Goal: Check status: Check status

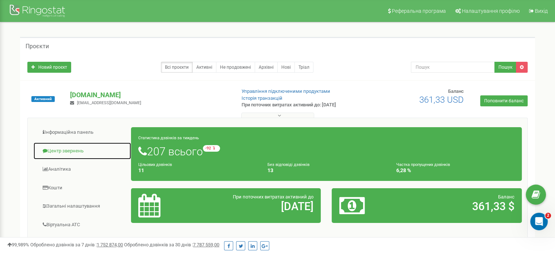
click at [79, 149] on link "Центр звернень" at bounding box center [82, 151] width 98 height 18
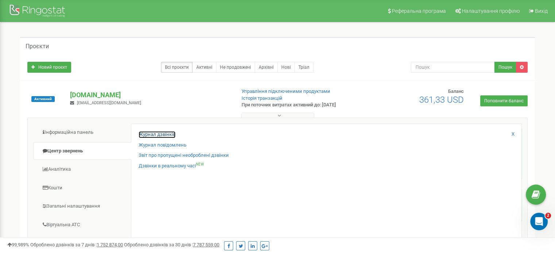
click at [151, 134] on link "Журнал дзвінків" at bounding box center [157, 134] width 37 height 7
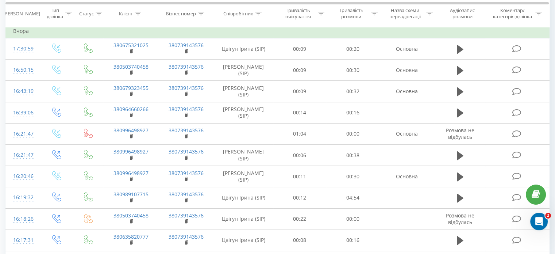
scroll to position [292, 0]
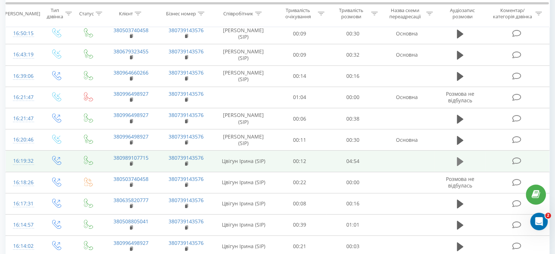
click at [460, 167] on icon at bounding box center [460, 161] width 7 height 10
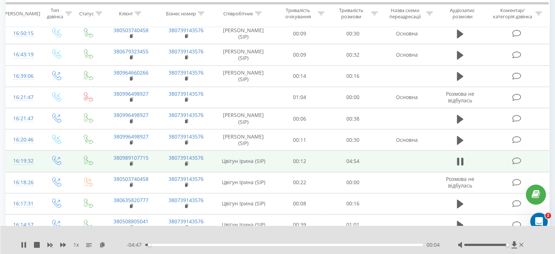
drag, startPoint x: 493, startPoint y: 244, endPoint x: 540, endPoint y: 248, distance: 46.9
click at [540, 248] on div "1 x - 04:47 00:04 00:04" at bounding box center [277, 240] width 555 height 28
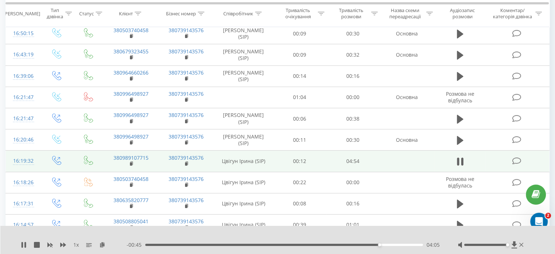
click at [324, 232] on div at bounding box center [273, 235] width 404 height 8
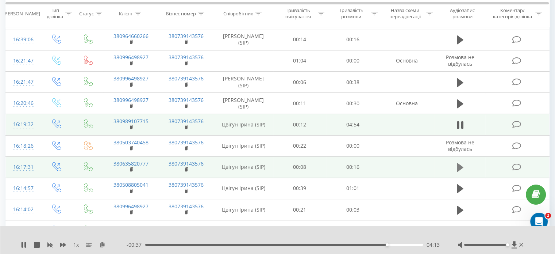
scroll to position [365, 0]
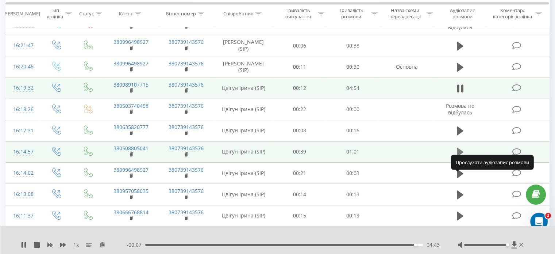
click at [460, 156] on icon at bounding box center [460, 152] width 7 height 9
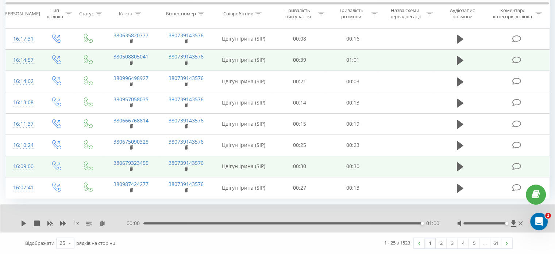
scroll to position [482, 0]
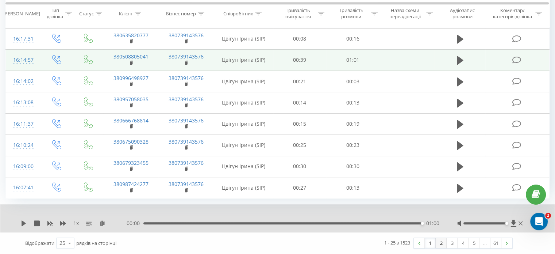
click at [440, 239] on link "2" at bounding box center [441, 243] width 11 height 10
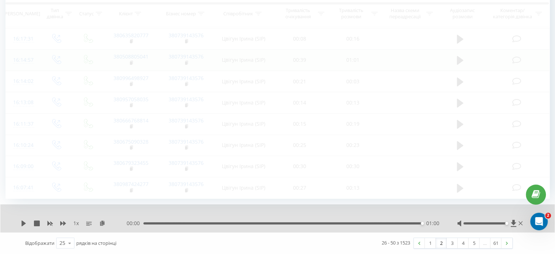
scroll to position [48, 0]
